Goal: Navigation & Orientation: Find specific page/section

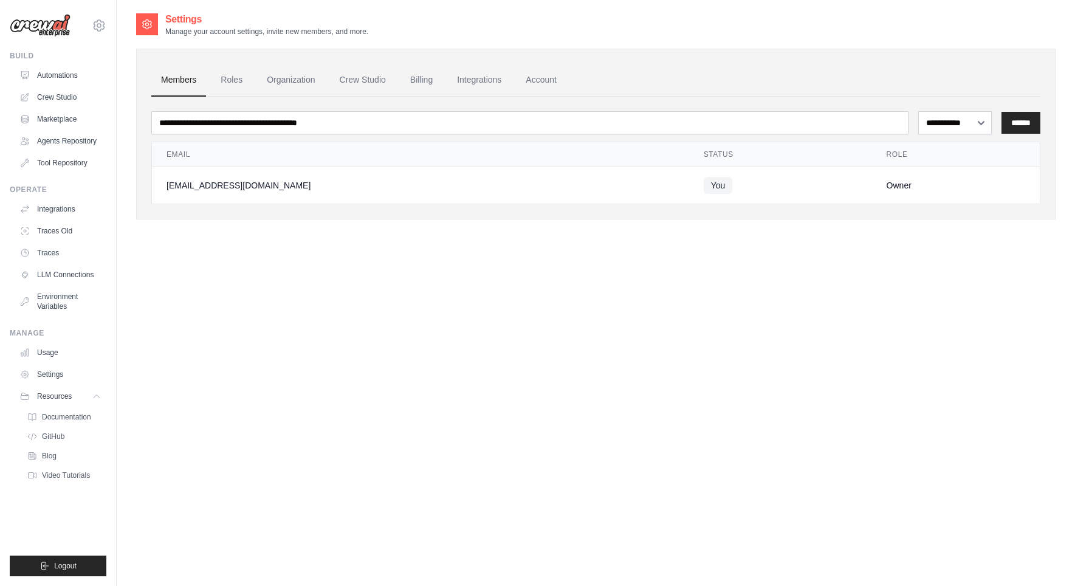
click at [58, 35] on img at bounding box center [40, 25] width 61 height 23
click at [58, 28] on img at bounding box center [40, 25] width 61 height 23
